Goal: Transaction & Acquisition: Book appointment/travel/reservation

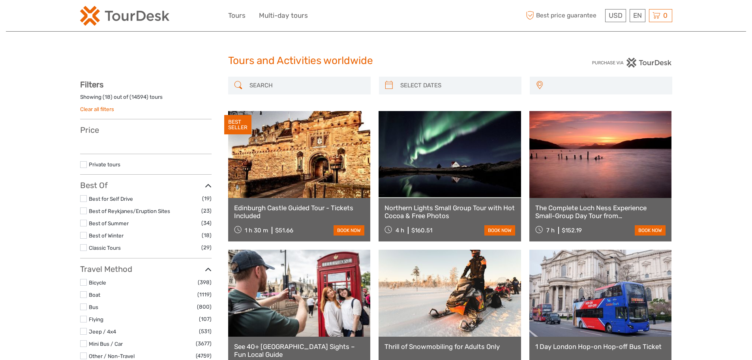
select select
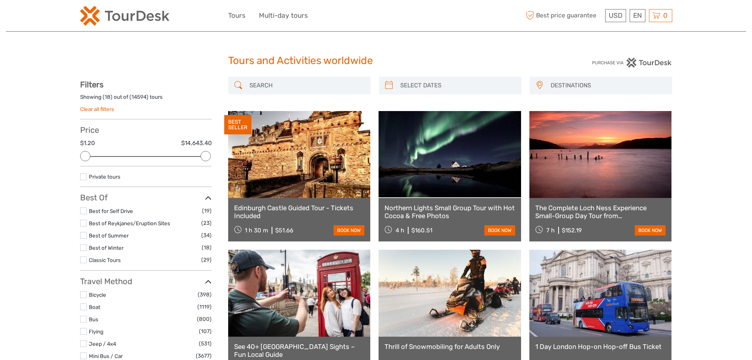
click at [296, 84] on input "search" at bounding box center [306, 86] width 120 height 14
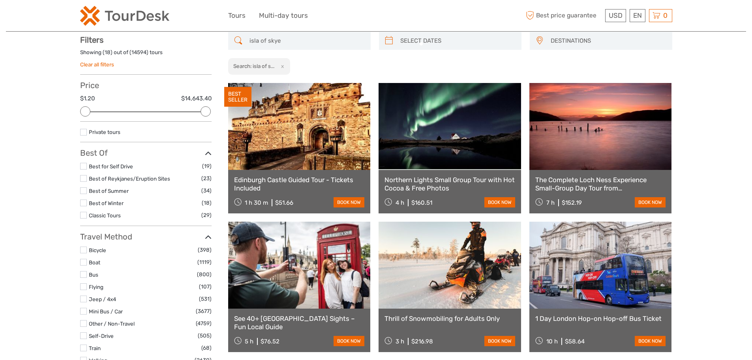
scroll to position [45, 0]
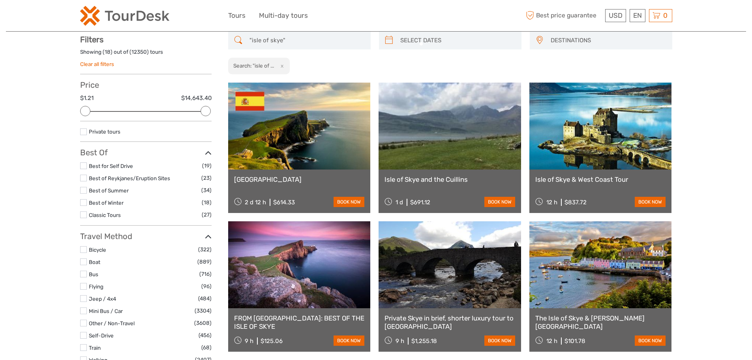
type input ""isle of skye""
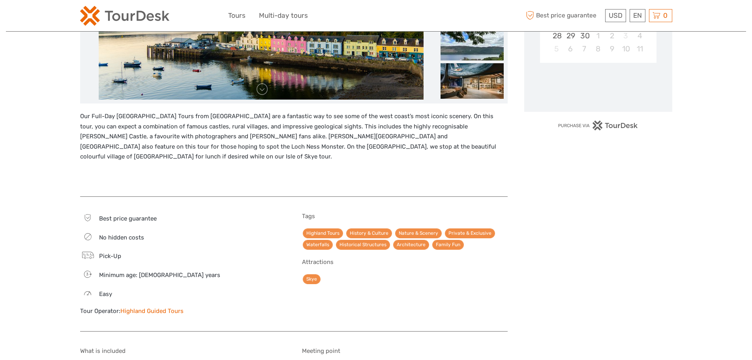
scroll to position [118, 0]
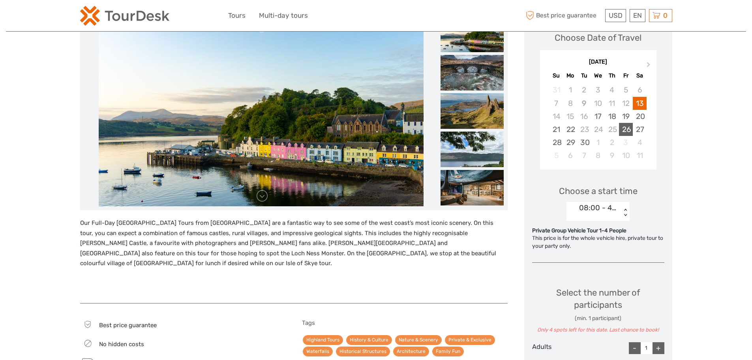
click at [629, 126] on div "26" at bounding box center [626, 129] width 14 height 13
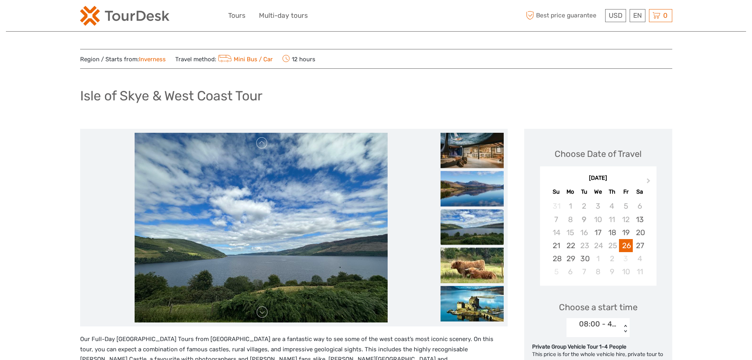
scroll to position [0, 0]
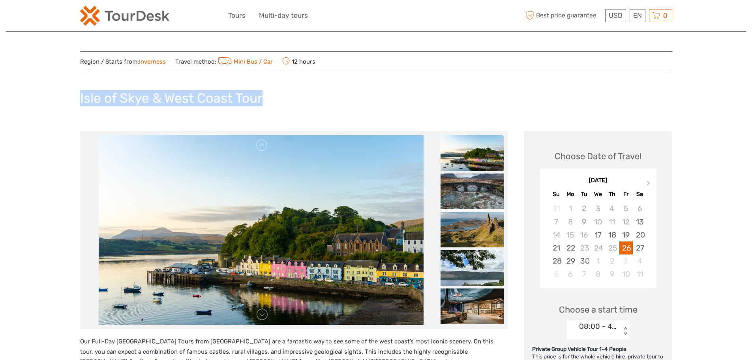
drag, startPoint x: 280, startPoint y: 93, endPoint x: 52, endPoint y: 90, distance: 227.4
click at [205, 95] on h1 "Isle of Skye & West Coast Tour" at bounding box center [171, 98] width 182 height 16
drag, startPoint x: 259, startPoint y: 99, endPoint x: 69, endPoint y: 99, distance: 190.2
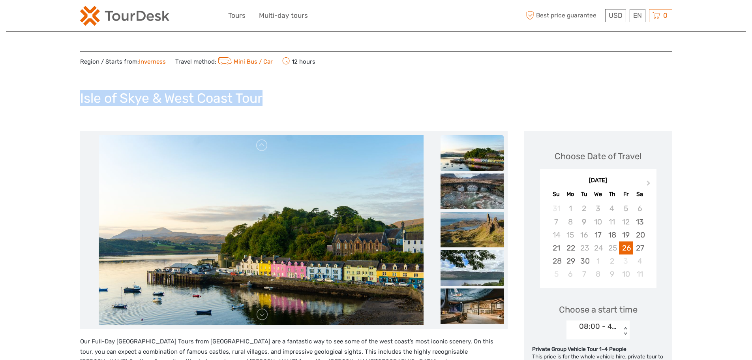
copy h1 "Isle of Skye & West Coast Tour"
click at [291, 110] on div "Isle of Skye & West Coast Tour" at bounding box center [376, 101] width 592 height 29
